Goal: Transaction & Acquisition: Purchase product/service

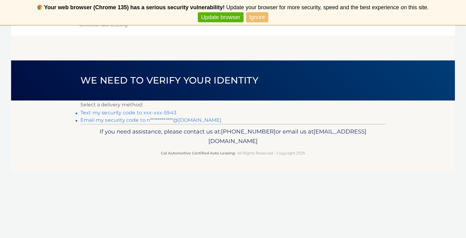
click at [131, 121] on link "**********" at bounding box center [151, 120] width 141 height 6
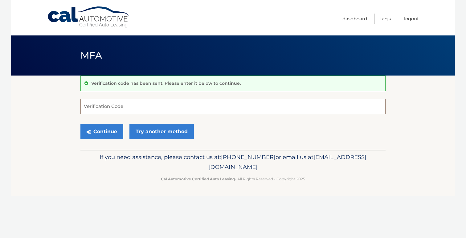
paste input "312352"
click at [104, 133] on button "Continue" at bounding box center [102, 131] width 43 height 15
drag, startPoint x: 102, startPoint y: 107, endPoint x: 70, endPoint y: 107, distance: 32.1
click at [70, 107] on section "Verification code has been sent. Please enter it below to continue. 312352 Veri…" at bounding box center [233, 113] width 444 height 74
type input "312352"
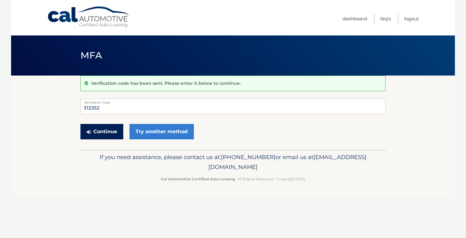
click at [104, 131] on button "Continue" at bounding box center [102, 131] width 43 height 15
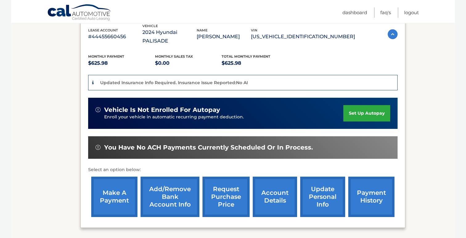
scroll to position [113, 0]
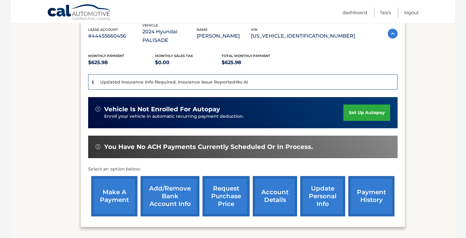
click at [126, 185] on link "make a payment" at bounding box center [114, 196] width 46 height 40
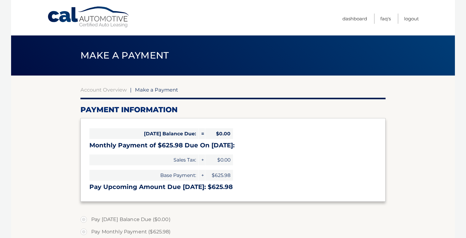
select select "ZjcyYTZkZTQtM2U5MS00NWVmLWIyYjUtMmRjOGE4NmNkZTRh"
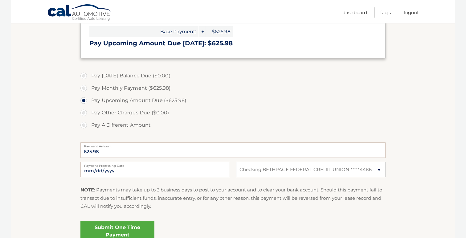
scroll to position [142, 0]
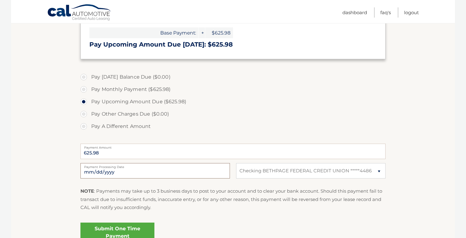
click at [160, 170] on input "[DATE]" at bounding box center [156, 170] width 150 height 15
type input "[DATE]"
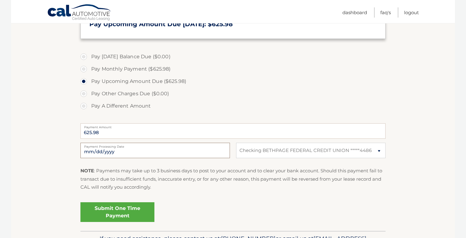
scroll to position [172, 0]
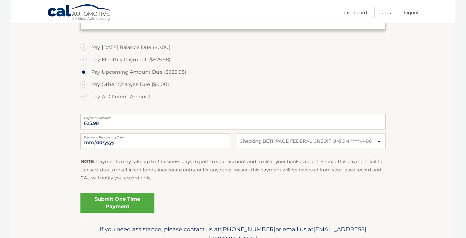
click at [130, 204] on link "Submit One Time Payment" at bounding box center [118, 203] width 74 height 20
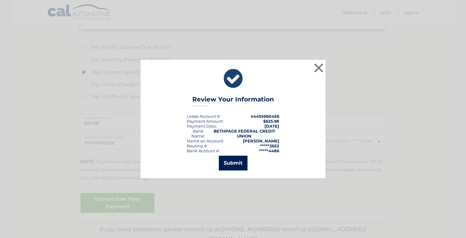
click at [234, 165] on button "Submit" at bounding box center [233, 163] width 29 height 15
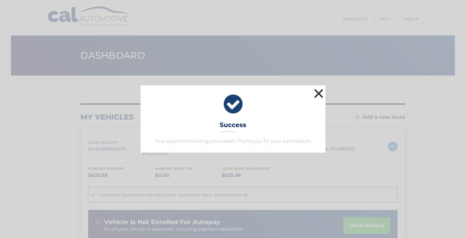
click at [318, 92] on button "×" at bounding box center [319, 93] width 12 height 12
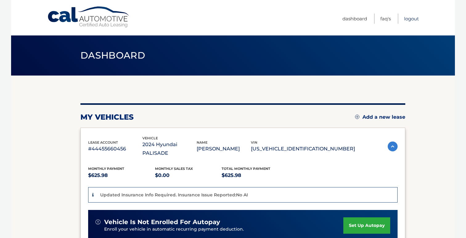
click at [412, 19] on link "Logout" at bounding box center [411, 19] width 15 height 10
